Goal: Transaction & Acquisition: Subscribe to service/newsletter

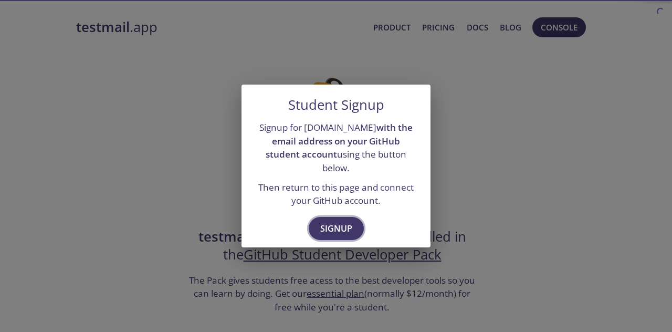
click at [345, 221] on span "Signup" at bounding box center [336, 228] width 32 height 15
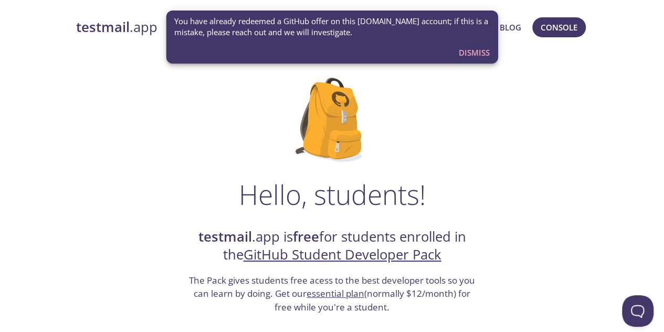
click at [478, 46] on span "Dismiss" at bounding box center [474, 53] width 31 height 14
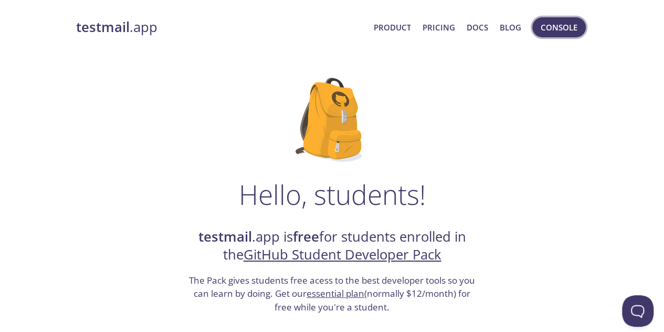
click at [565, 25] on span "Console" at bounding box center [558, 27] width 37 height 14
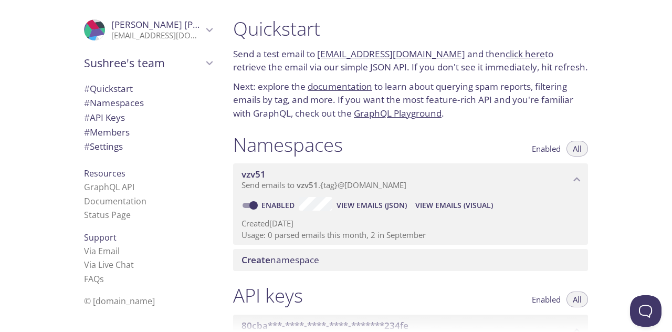
click at [349, 197] on button "View Emails (JSON)" at bounding box center [371, 205] width 79 height 17
